Goal: Task Accomplishment & Management: Complete application form

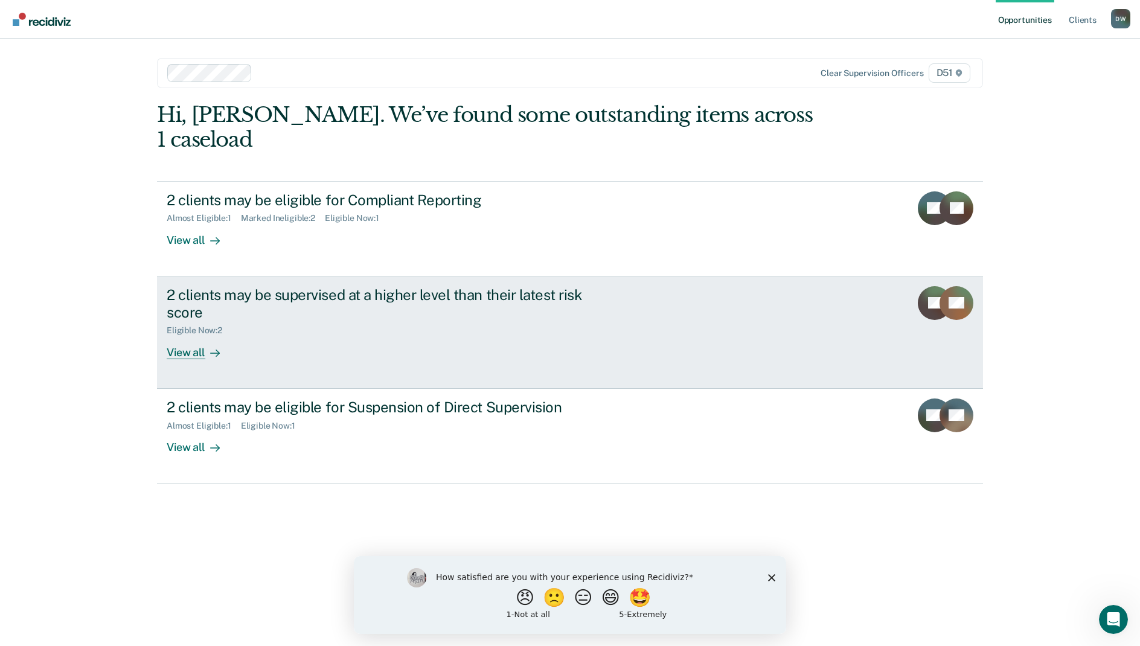
click at [220, 336] on div "View all" at bounding box center [201, 348] width 68 height 24
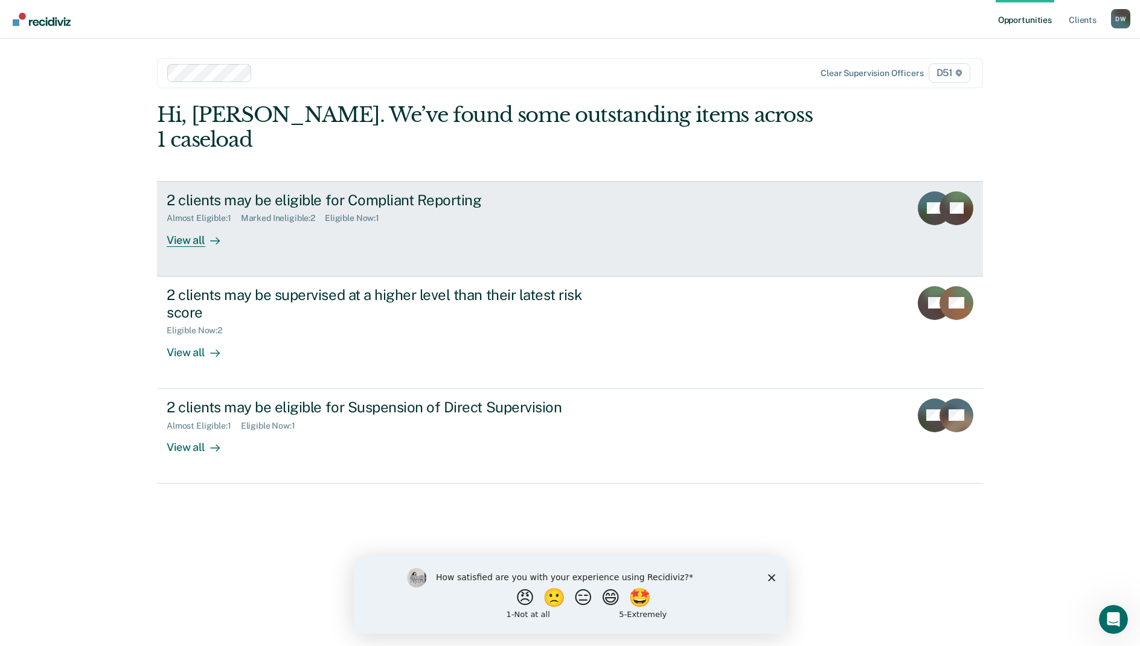
click at [371, 223] on link "2 clients may be eligible for Compliant Reporting Almost Eligible : 1 Marked In…" at bounding box center [570, 228] width 826 height 95
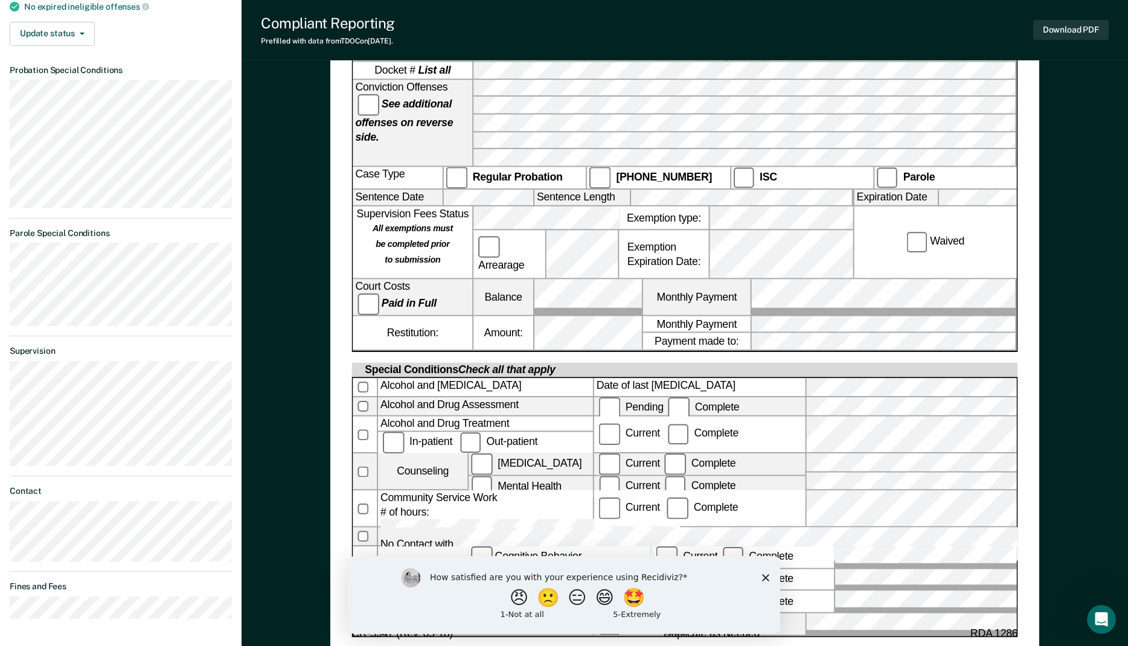
scroll to position [365, 0]
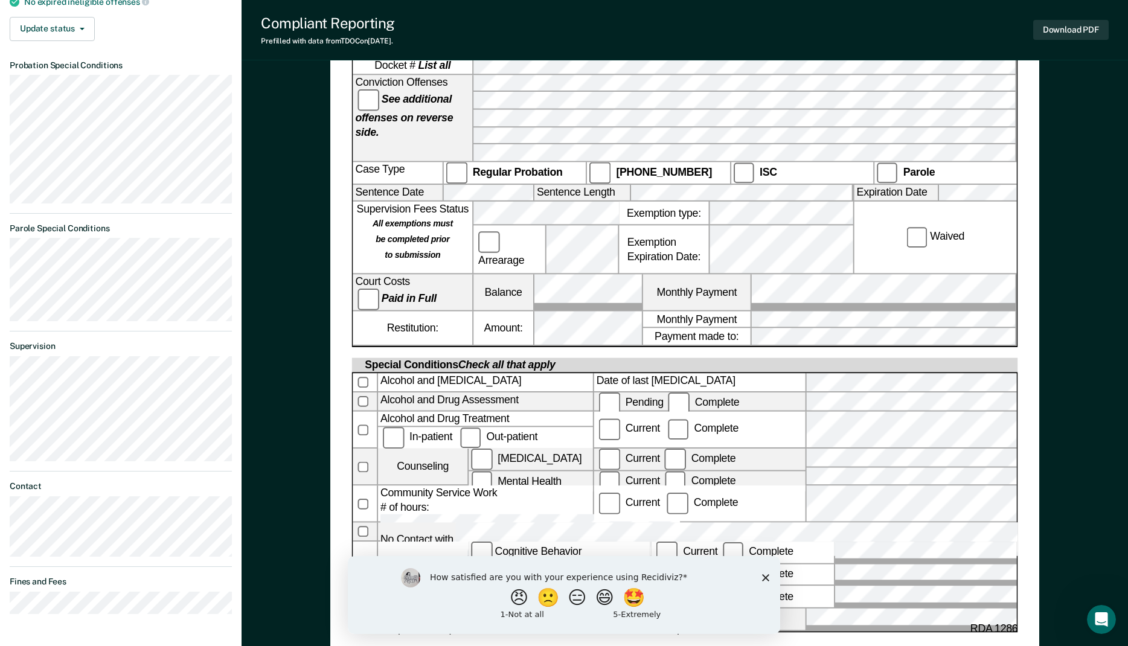
click at [762, 576] on icon "Close survey" at bounding box center [765, 577] width 7 height 7
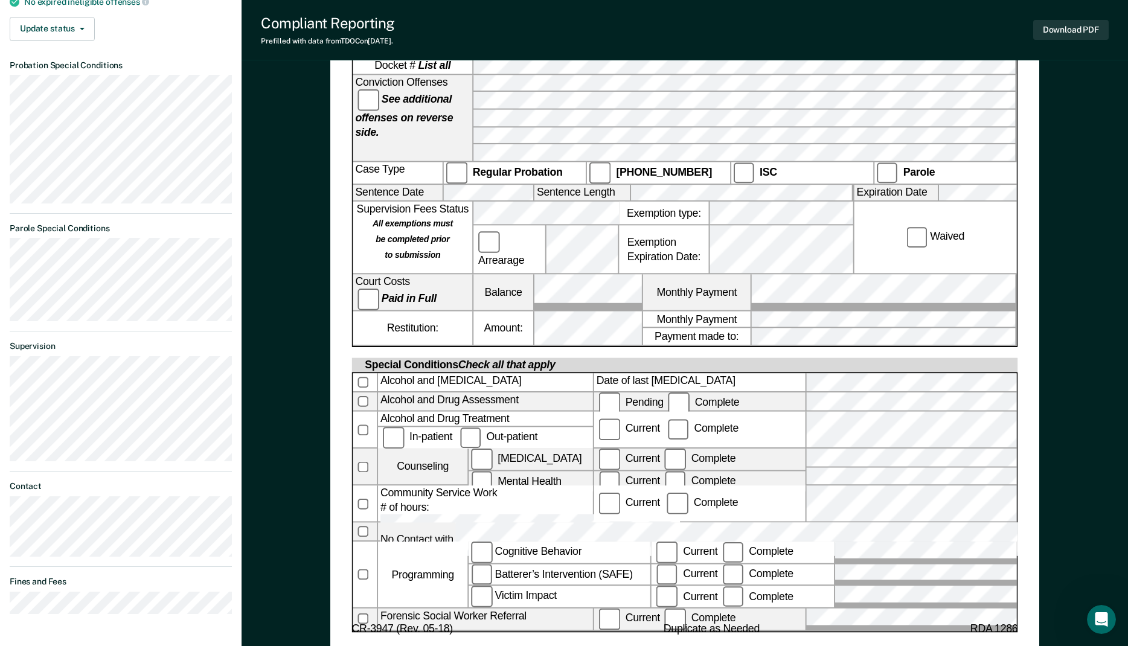
scroll to position [0, 0]
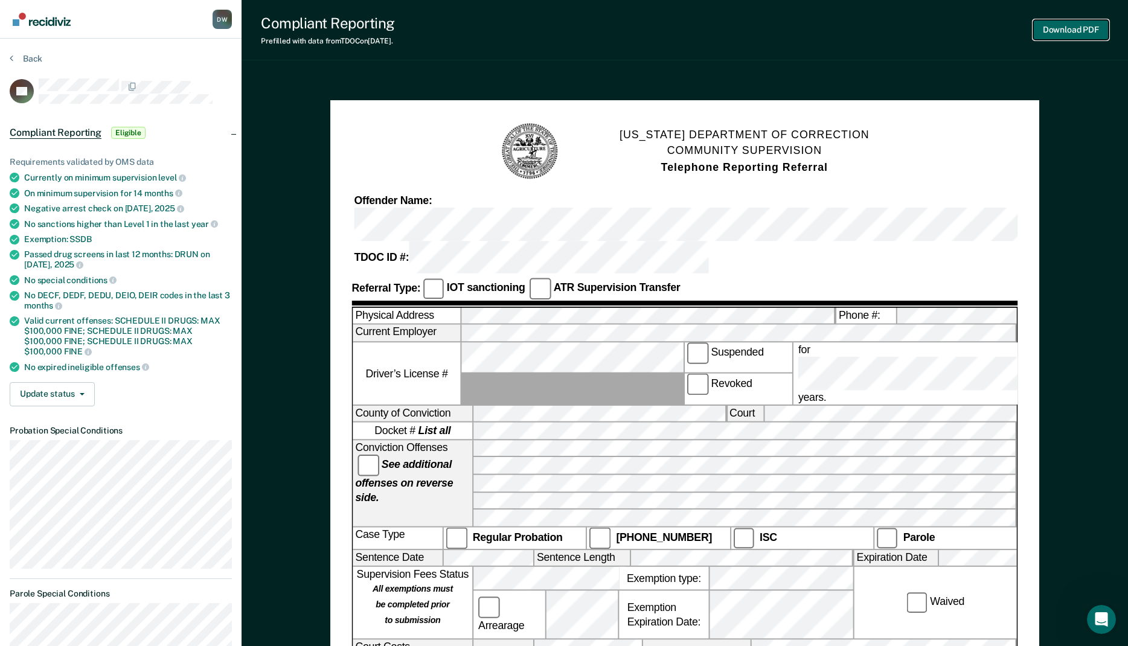
click at [1048, 30] on button "Download PDF" at bounding box center [1070, 30] width 75 height 20
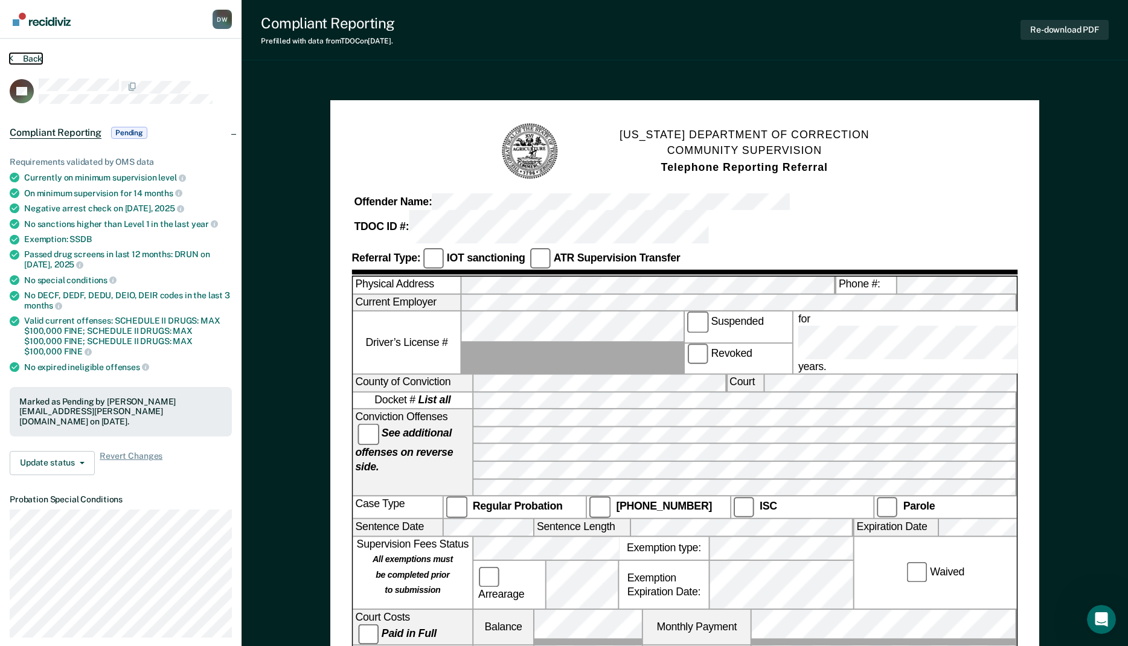
click at [16, 62] on button "Back" at bounding box center [26, 58] width 33 height 11
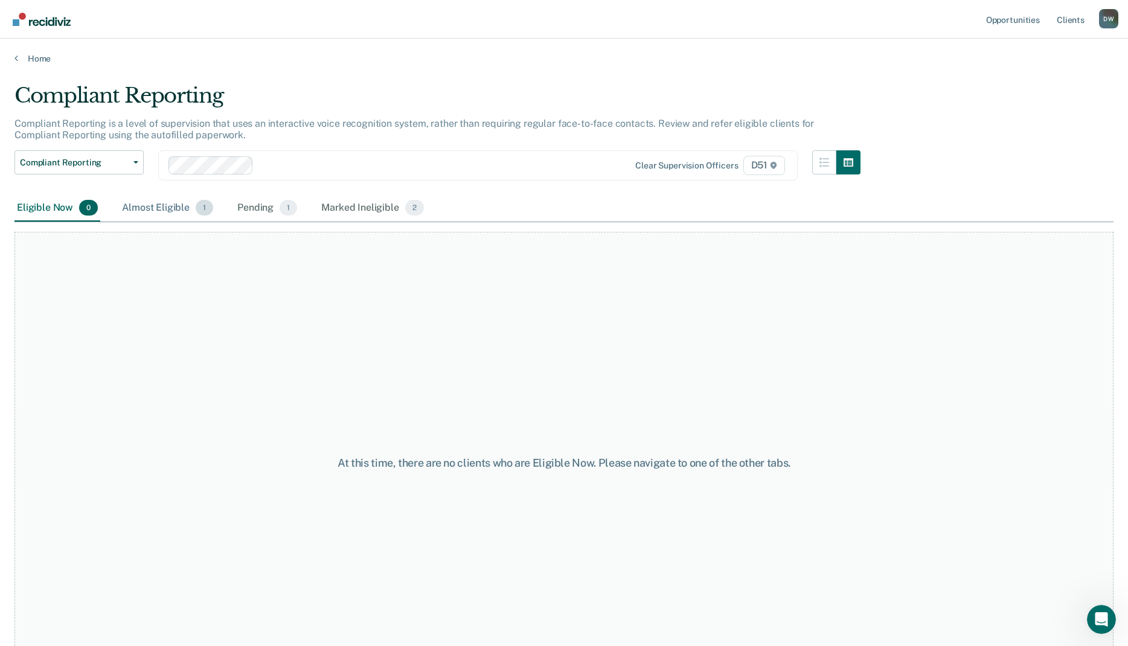
click at [153, 206] on div "Almost Eligible 1" at bounding box center [168, 208] width 96 height 27
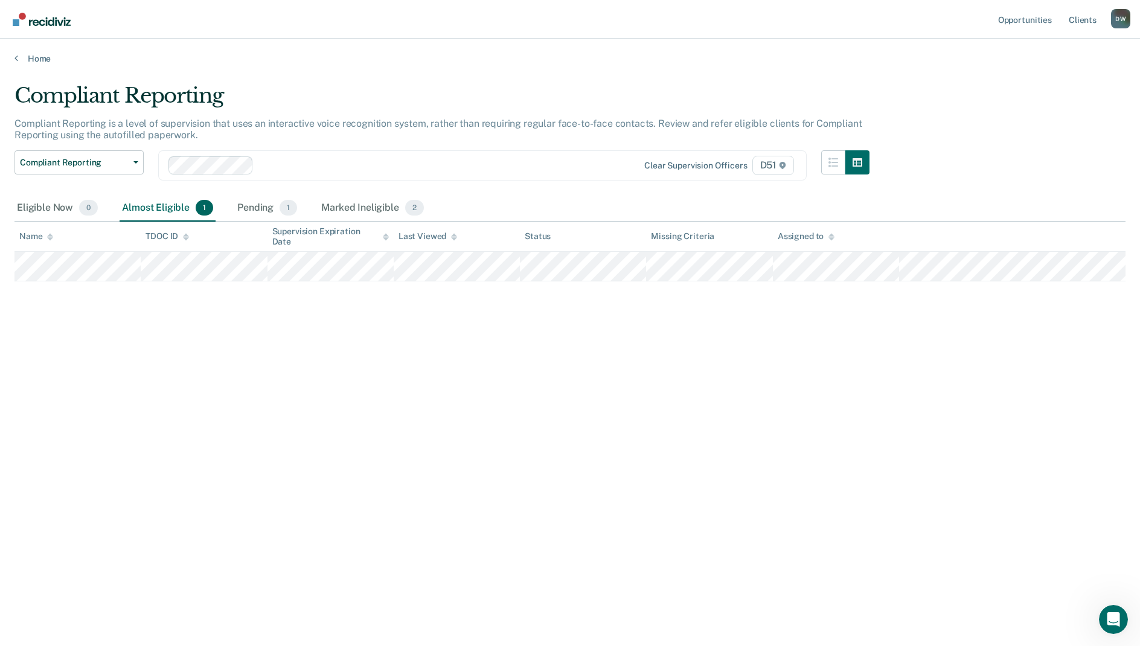
click at [163, 206] on div "Almost Eligible 1" at bounding box center [168, 208] width 96 height 27
click at [252, 208] on div "Pending 1" at bounding box center [267, 208] width 65 height 27
click at [344, 209] on div "Marked Ineligible 2" at bounding box center [372, 208] width 107 height 27
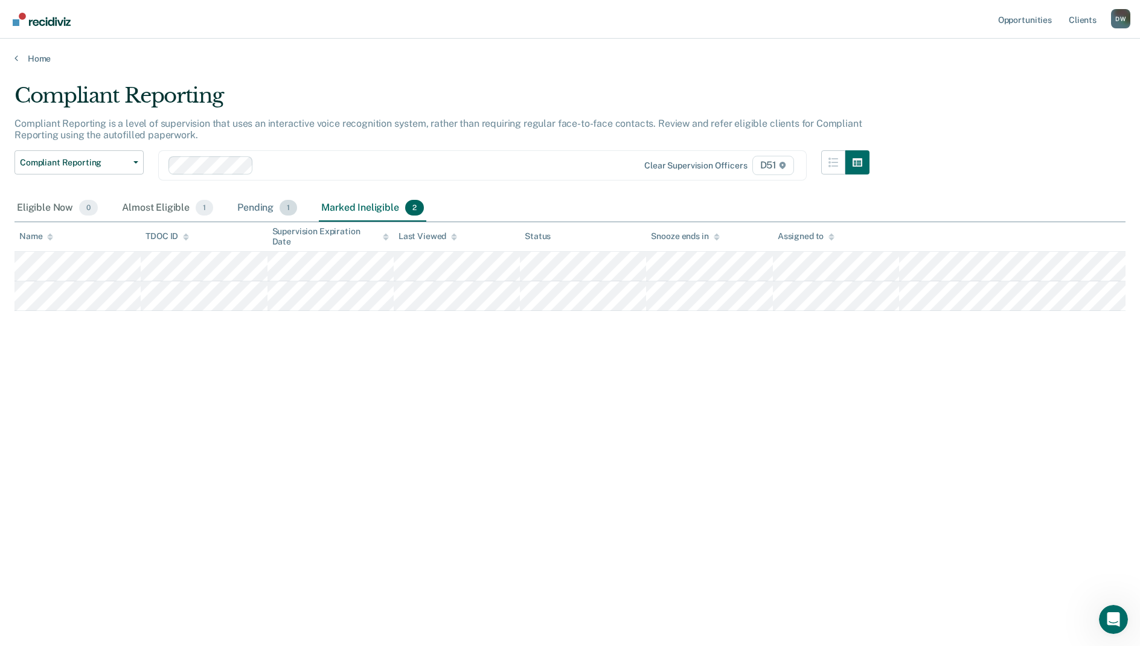
click at [243, 206] on div "Pending 1" at bounding box center [267, 208] width 65 height 27
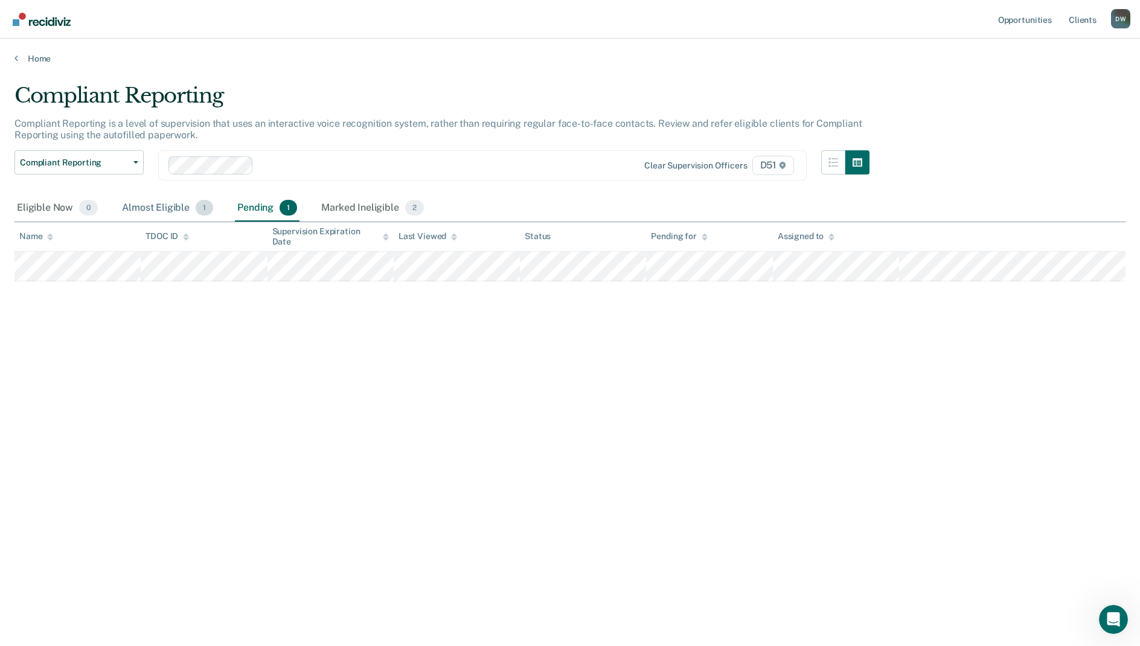
click at [179, 208] on div "Almost Eligible 1" at bounding box center [168, 208] width 96 height 27
click at [39, 211] on div "Eligible Now 0" at bounding box center [57, 208] width 86 height 27
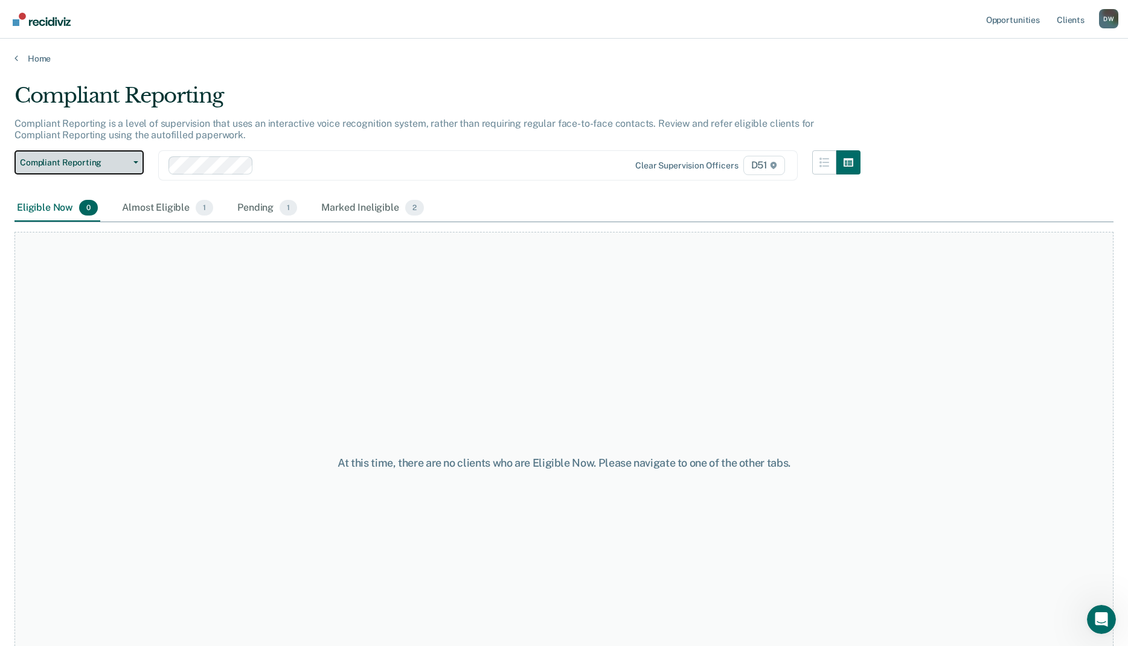
click at [104, 162] on span "Compliant Reporting" at bounding box center [74, 163] width 109 height 10
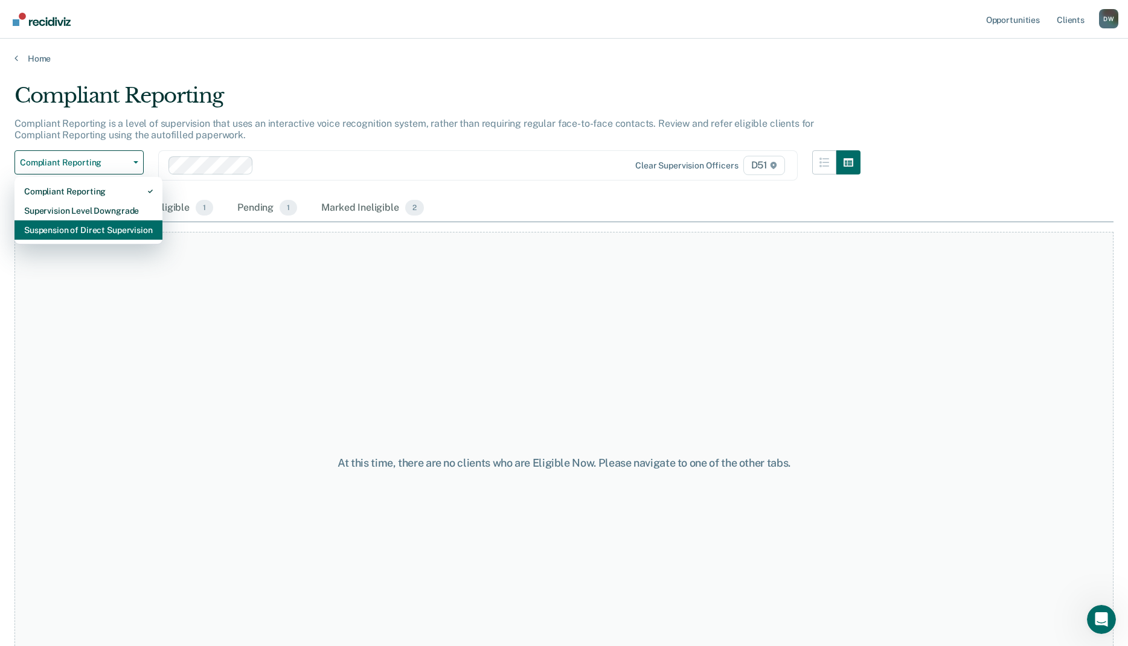
click at [99, 226] on div "Suspension of Direct Supervision" at bounding box center [88, 229] width 129 height 19
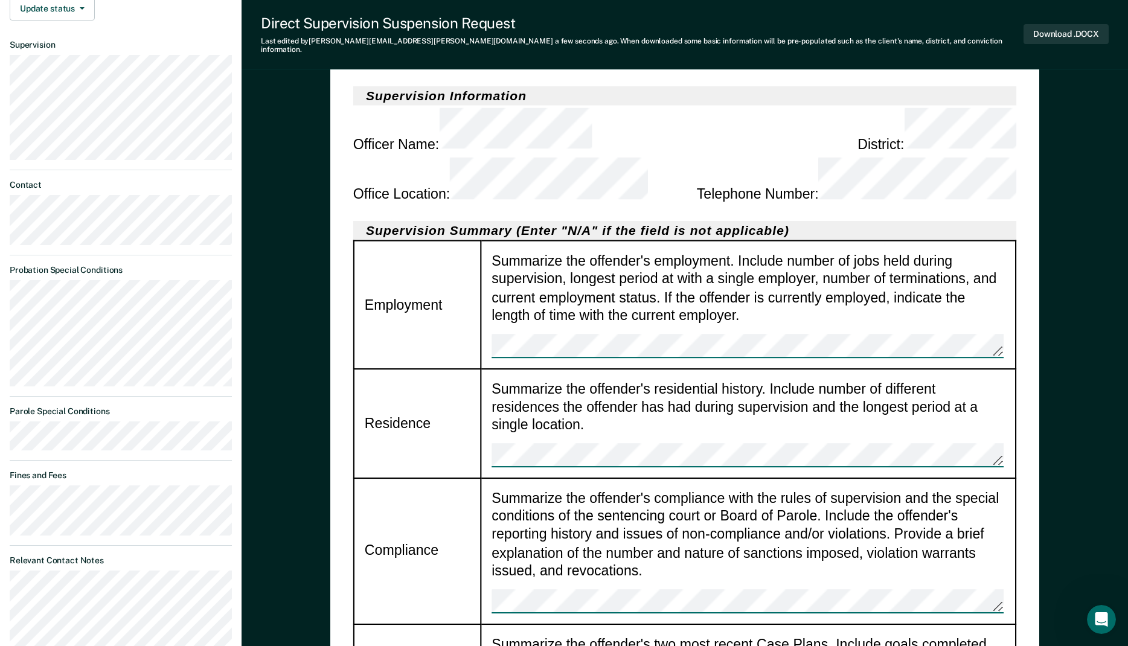
scroll to position [537, 0]
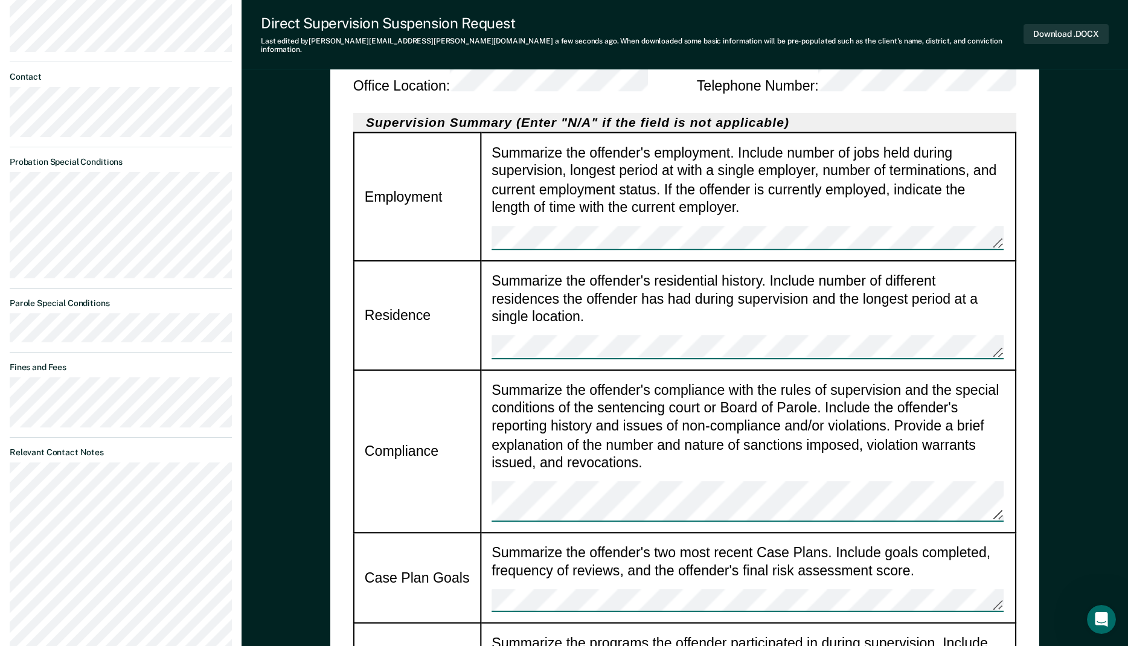
scroll to position [644, 0]
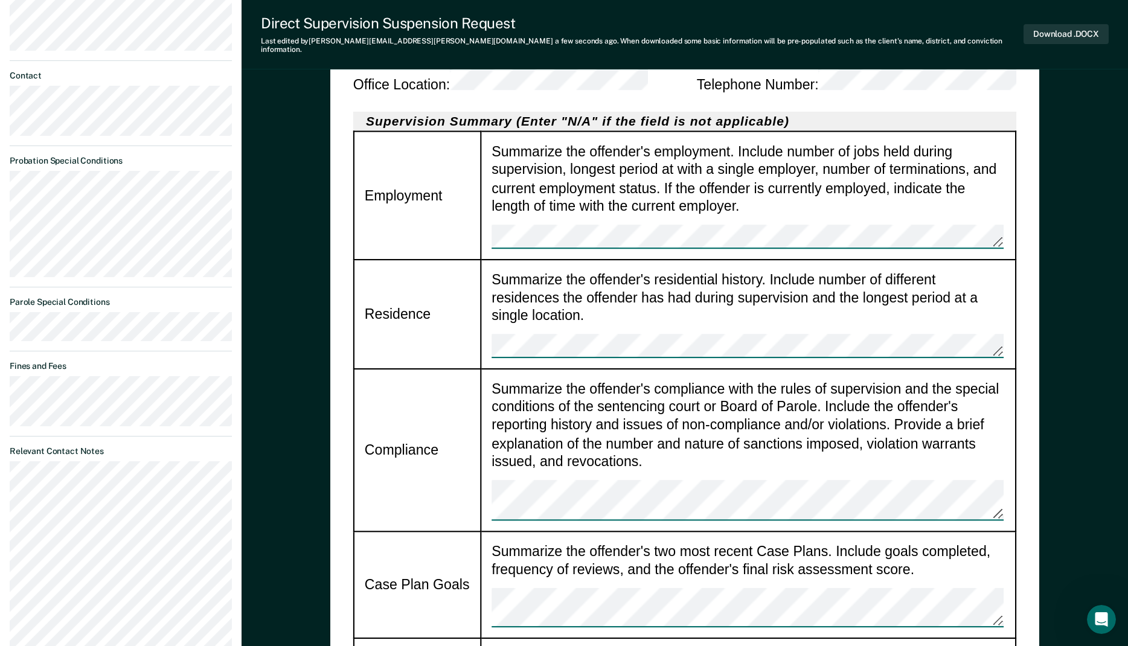
drag, startPoint x: 613, startPoint y: 360, endPoint x: 565, endPoint y: 403, distance: 64.6
click at [553, 531] on td "Summarize the offender's two most recent Case Plans. Include goals completed, f…" at bounding box center [748, 585] width 535 height 108
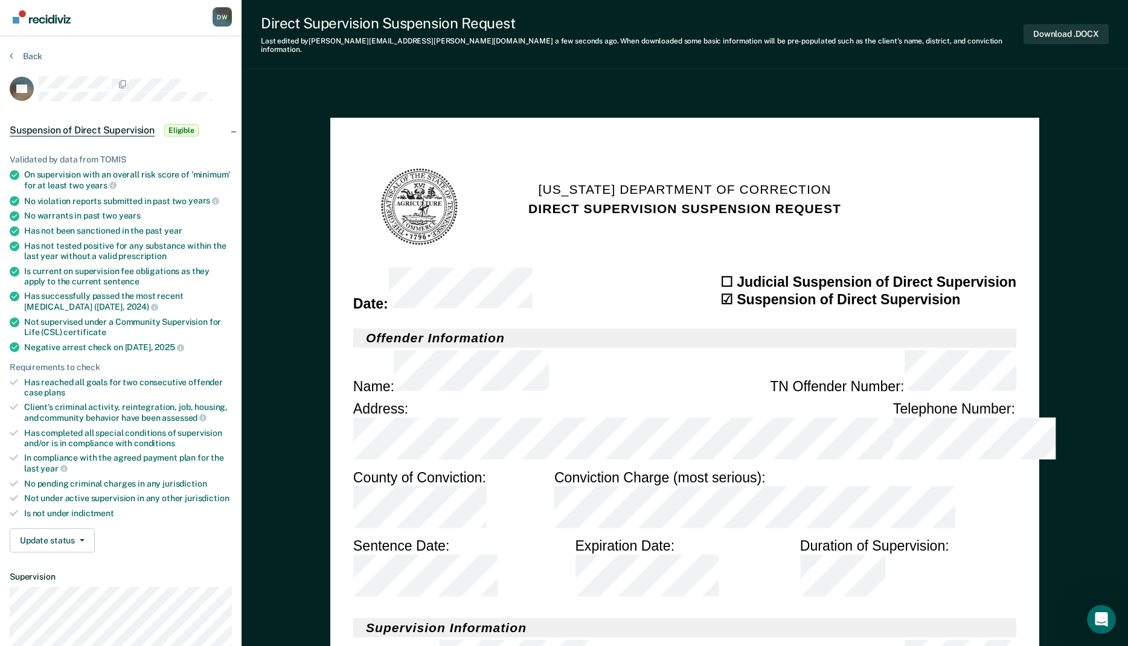
scroll to position [0, 0]
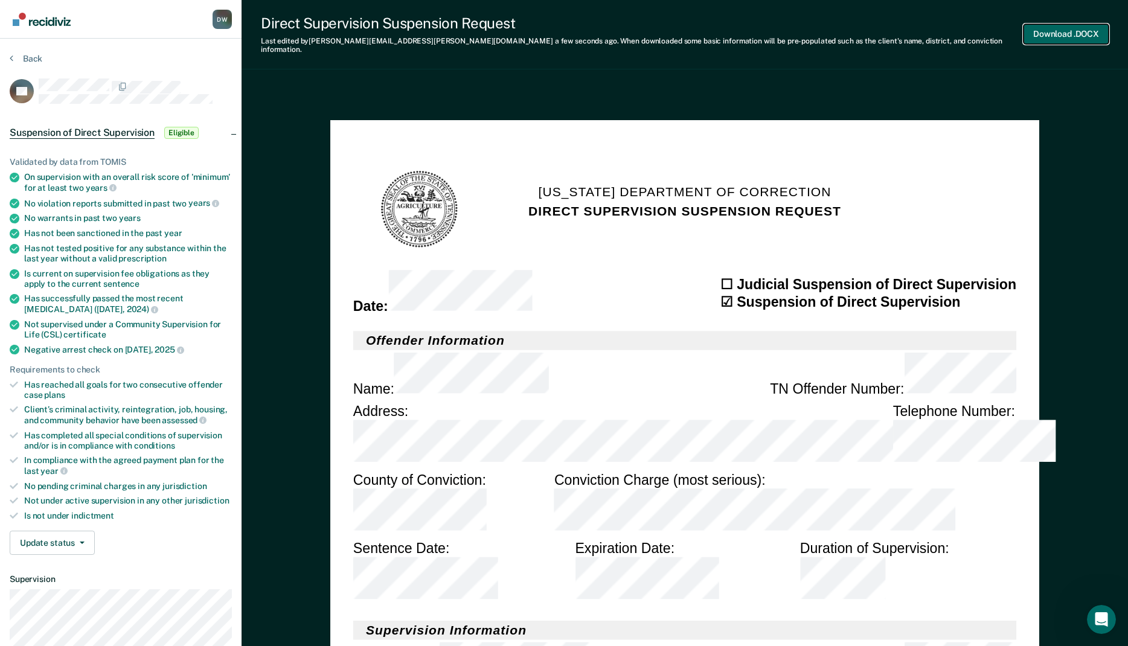
click at [1037, 27] on button "Download .DOCX" at bounding box center [1065, 34] width 85 height 20
type textarea "x"
